Goal: Task Accomplishment & Management: Manage account settings

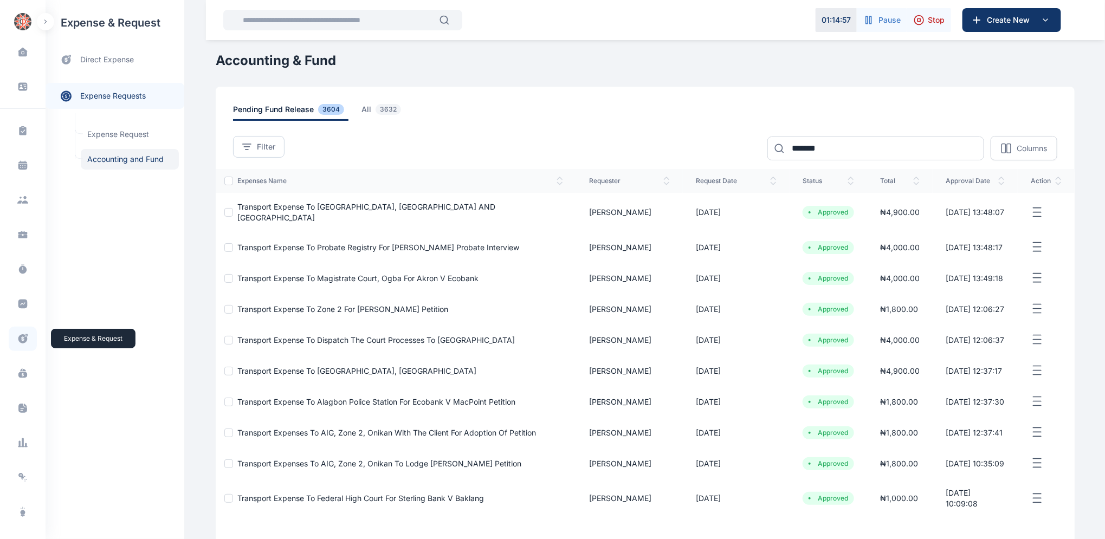
click at [23, 335] on icon at bounding box center [22, 338] width 9 height 9
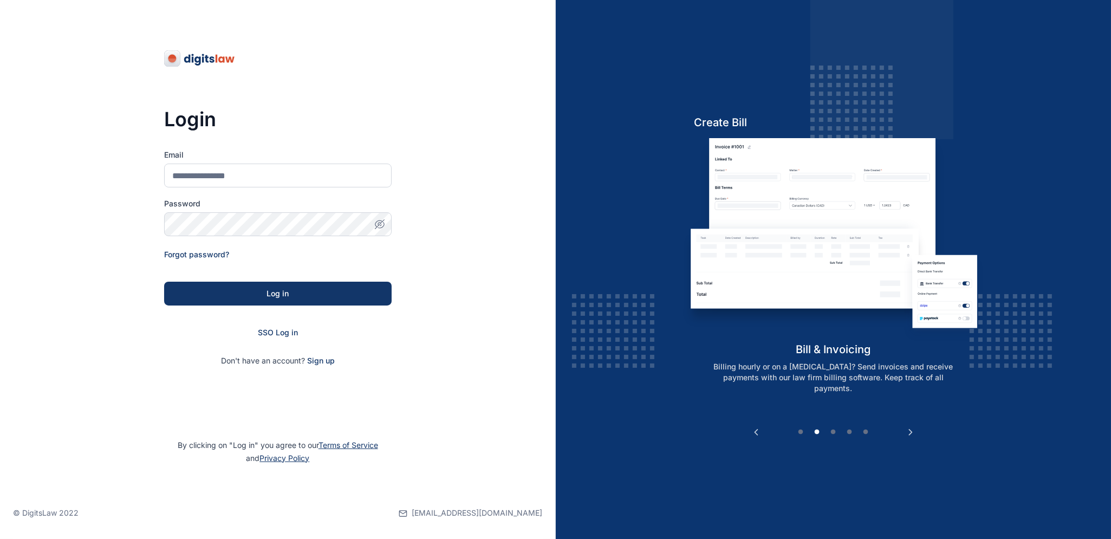
click at [283, 328] on span "SSO Log in" at bounding box center [278, 332] width 40 height 9
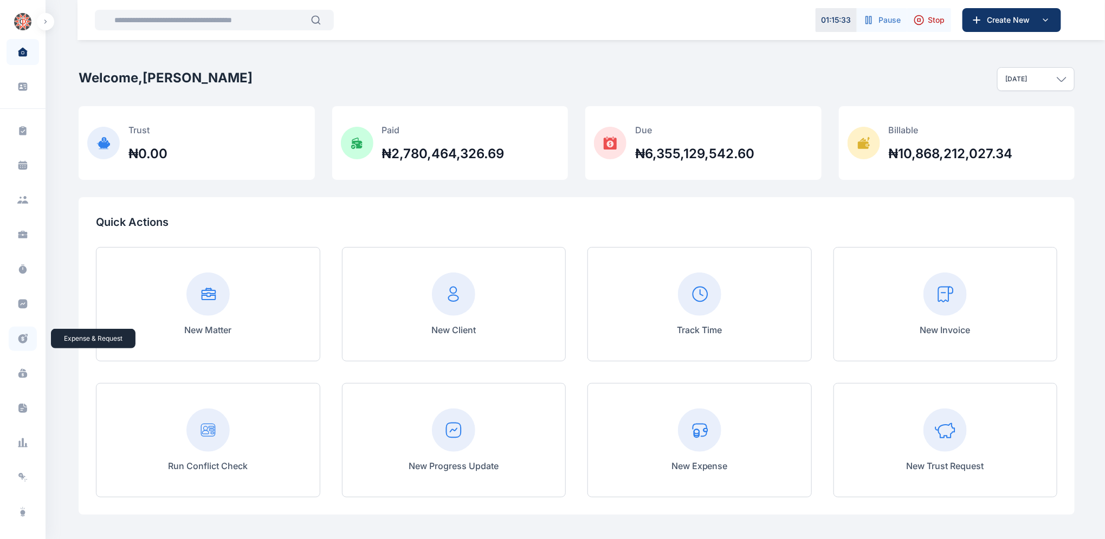
click at [21, 340] on icon at bounding box center [22, 338] width 11 height 11
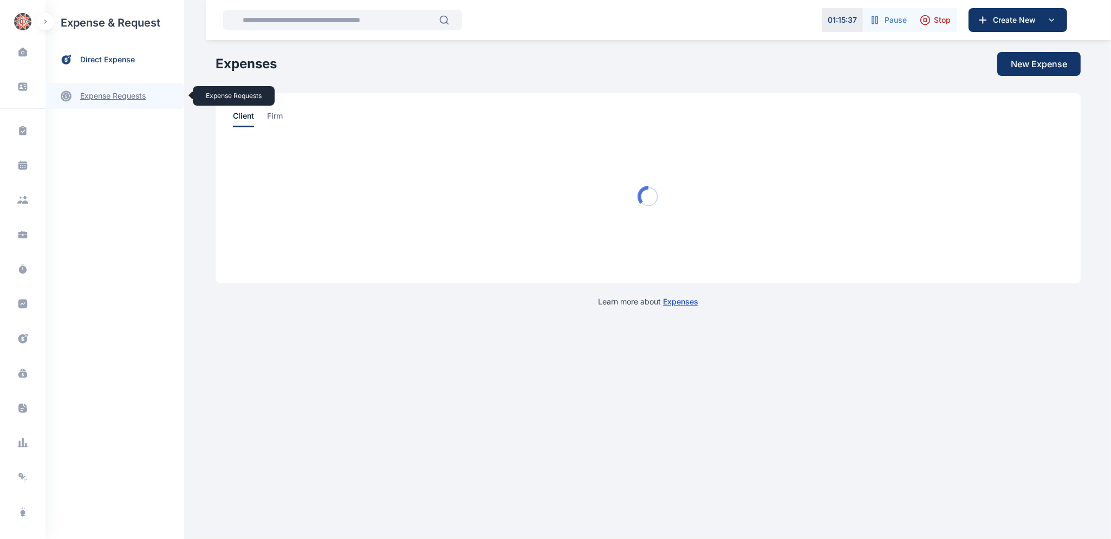
click at [126, 96] on link "expense requests expense requests" at bounding box center [115, 96] width 139 height 26
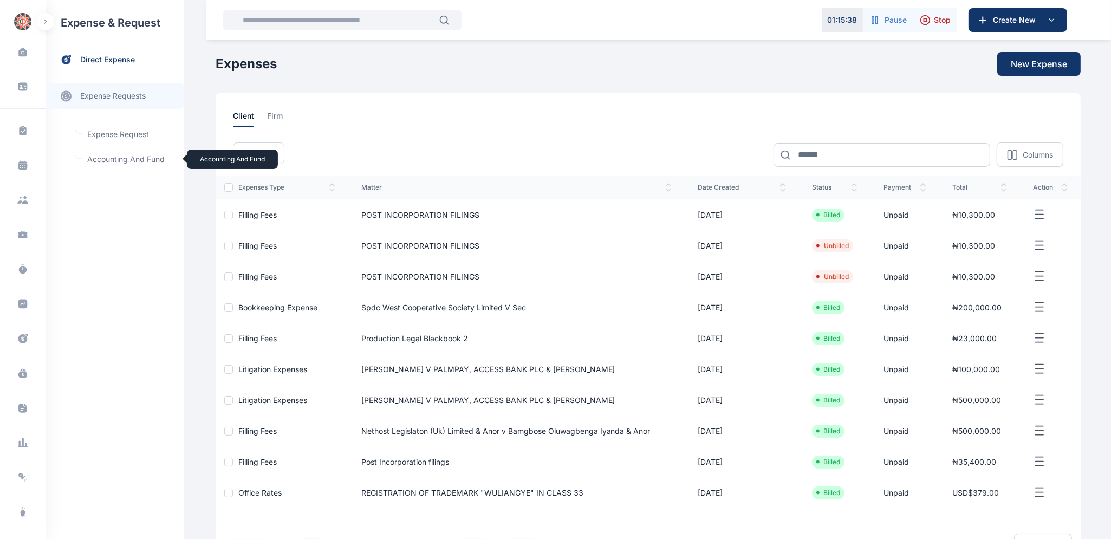
click at [138, 163] on span "Accounting and Fund Accounting and Fund" at bounding box center [130, 159] width 98 height 21
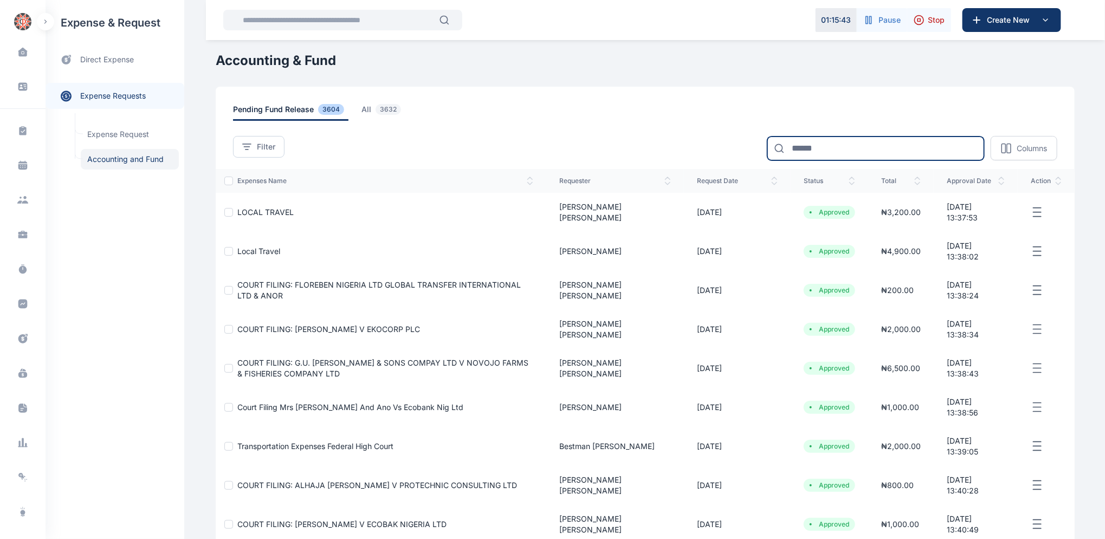
click at [820, 145] on input at bounding box center [875, 149] width 217 height 24
type input "******"
